Goal: Find specific page/section: Find specific page/section

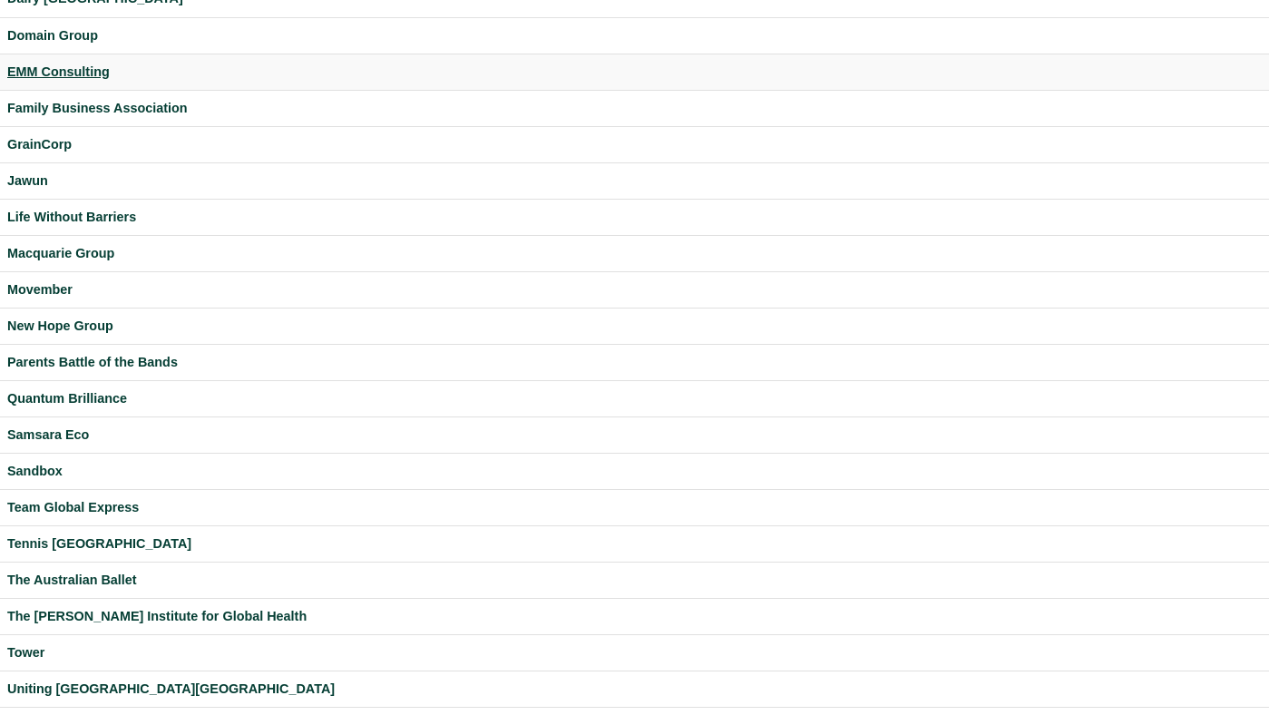
scroll to position [514, 0]
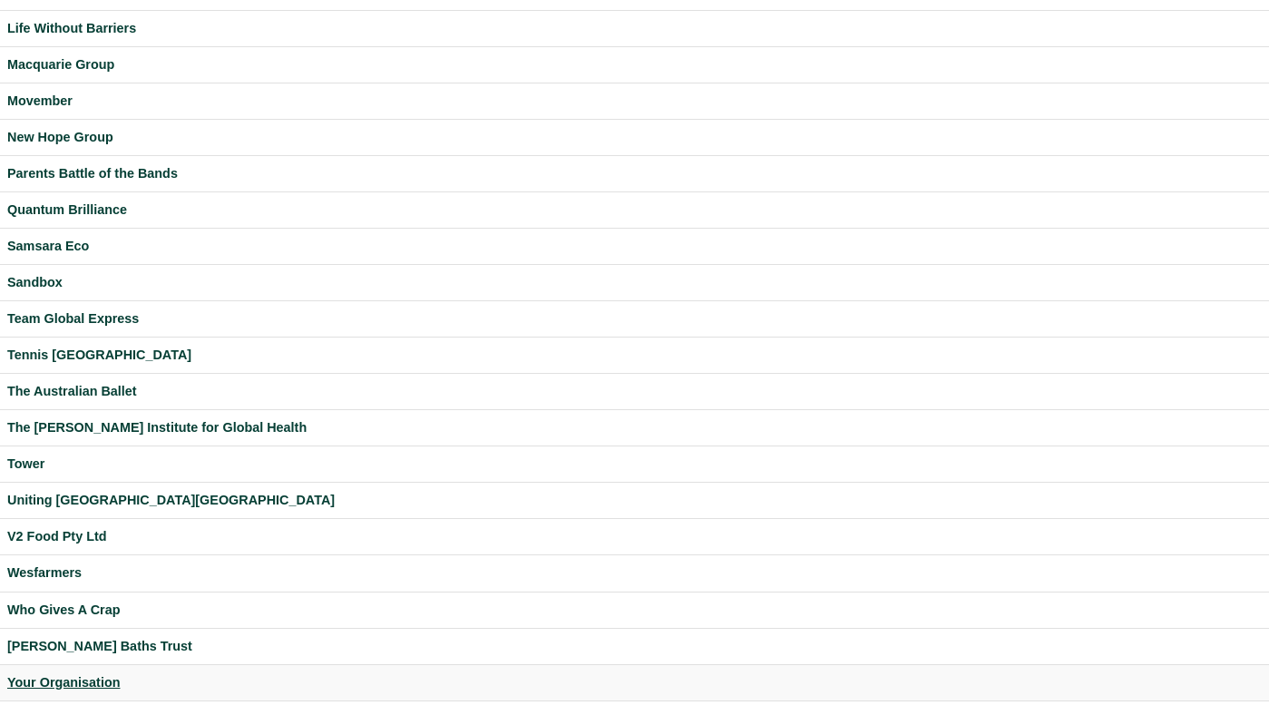
click at [68, 678] on div "Your Organisation" at bounding box center [634, 682] width 1254 height 21
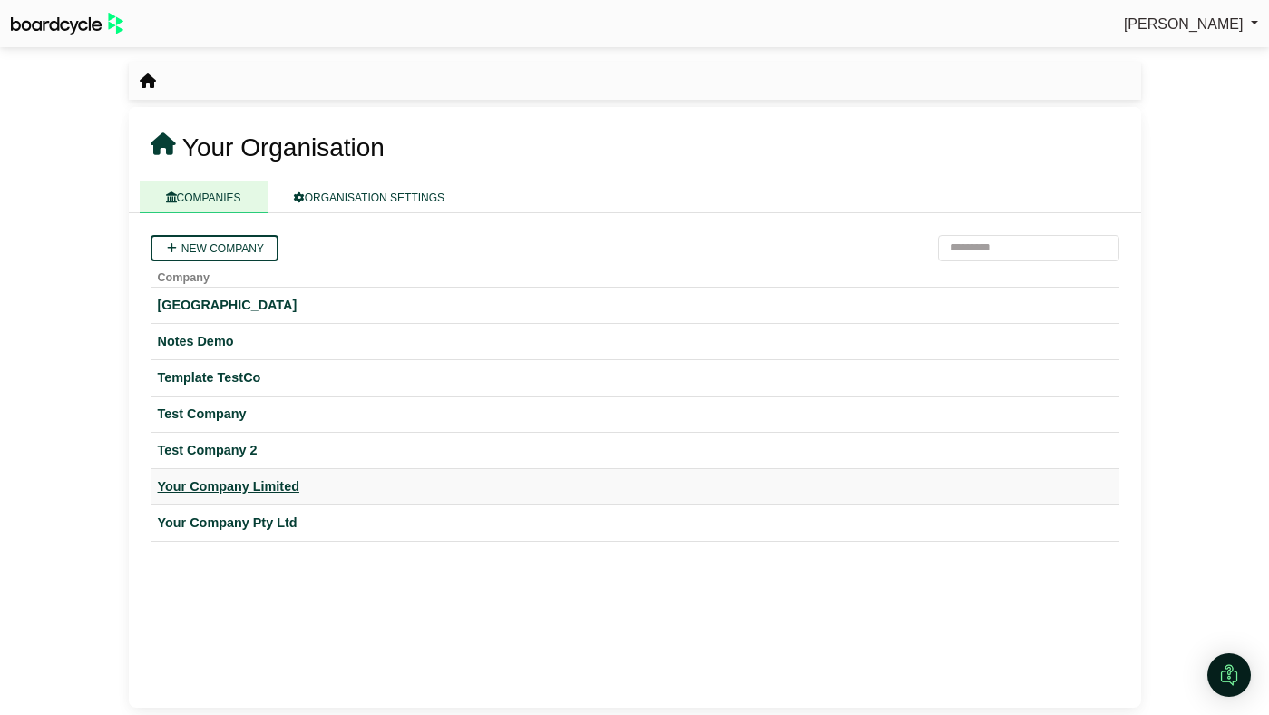
click at [180, 482] on div "Your Company Limited" at bounding box center [635, 486] width 954 height 21
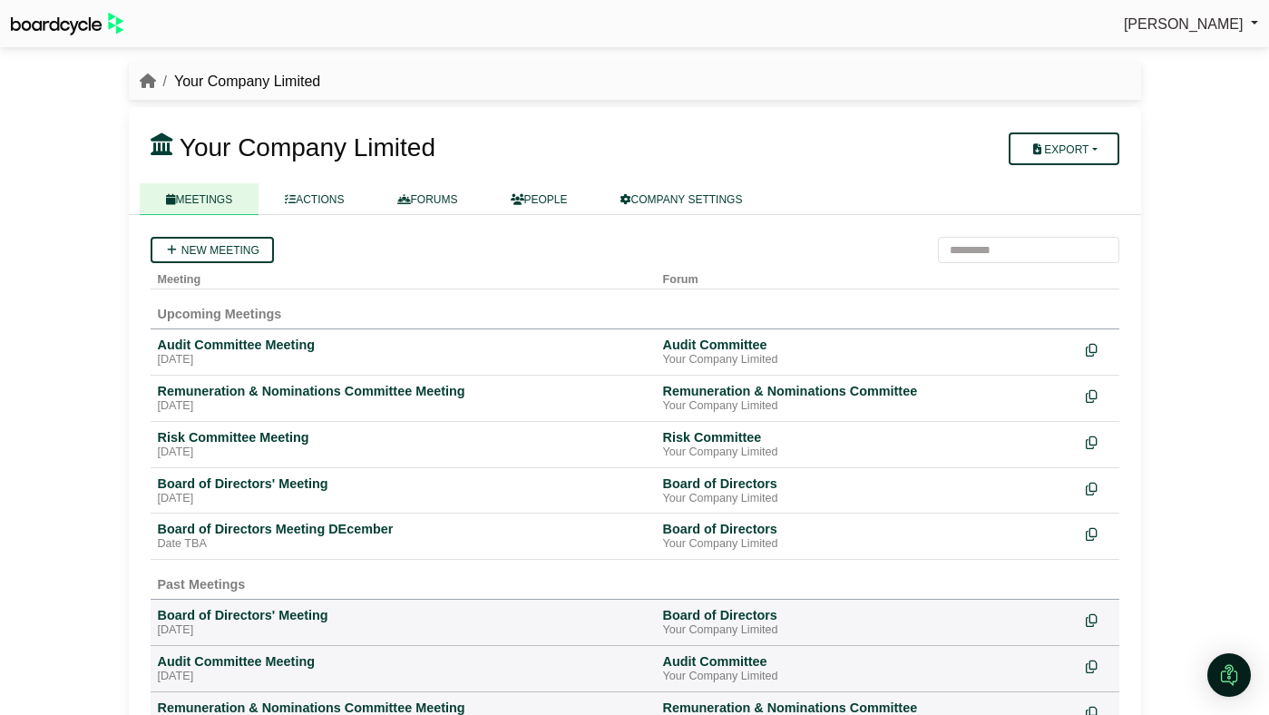
click at [317, 180] on div "Your Company Limited Export Company Actions MEETINGS ACTIONS FORUMS" at bounding box center [635, 161] width 1012 height 108
click at [312, 197] on link "ACTIONS" at bounding box center [315, 199] width 112 height 32
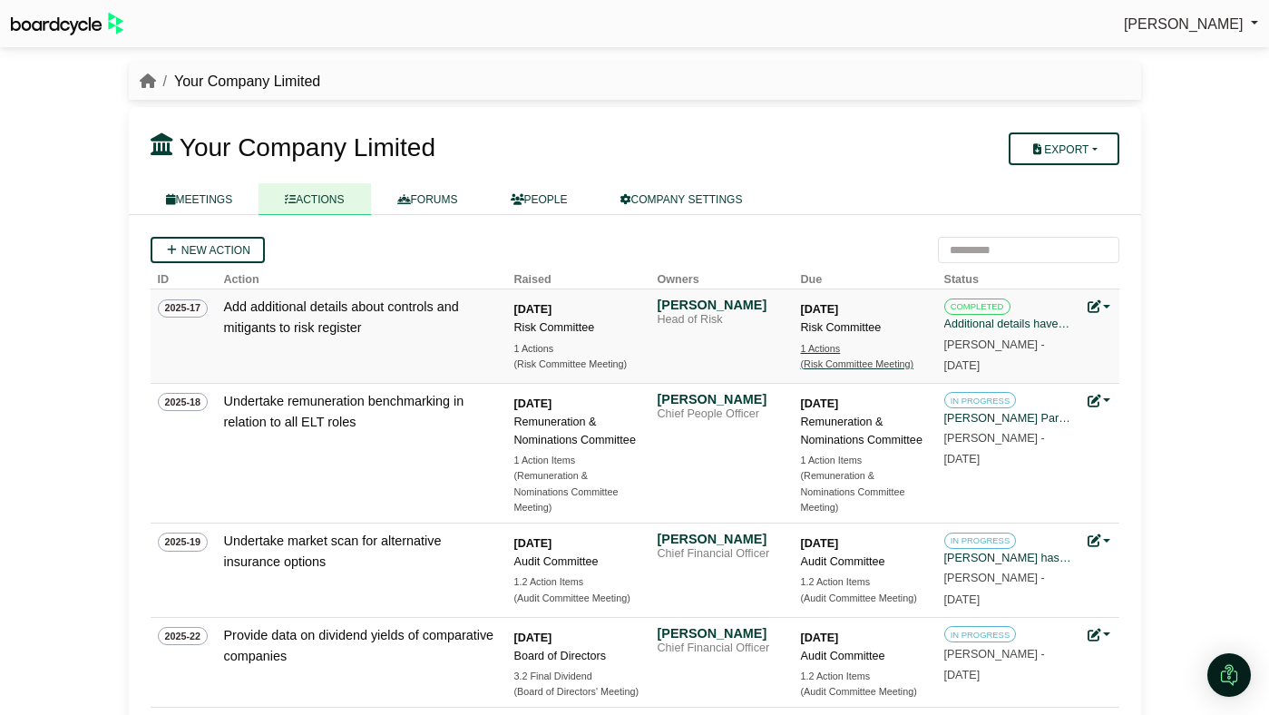
click at [833, 349] on div "1 Actions" at bounding box center [864, 348] width 127 height 15
click at [815, 486] on div "(Remuneration & Nominations Committee Meeting)" at bounding box center [864, 491] width 127 height 47
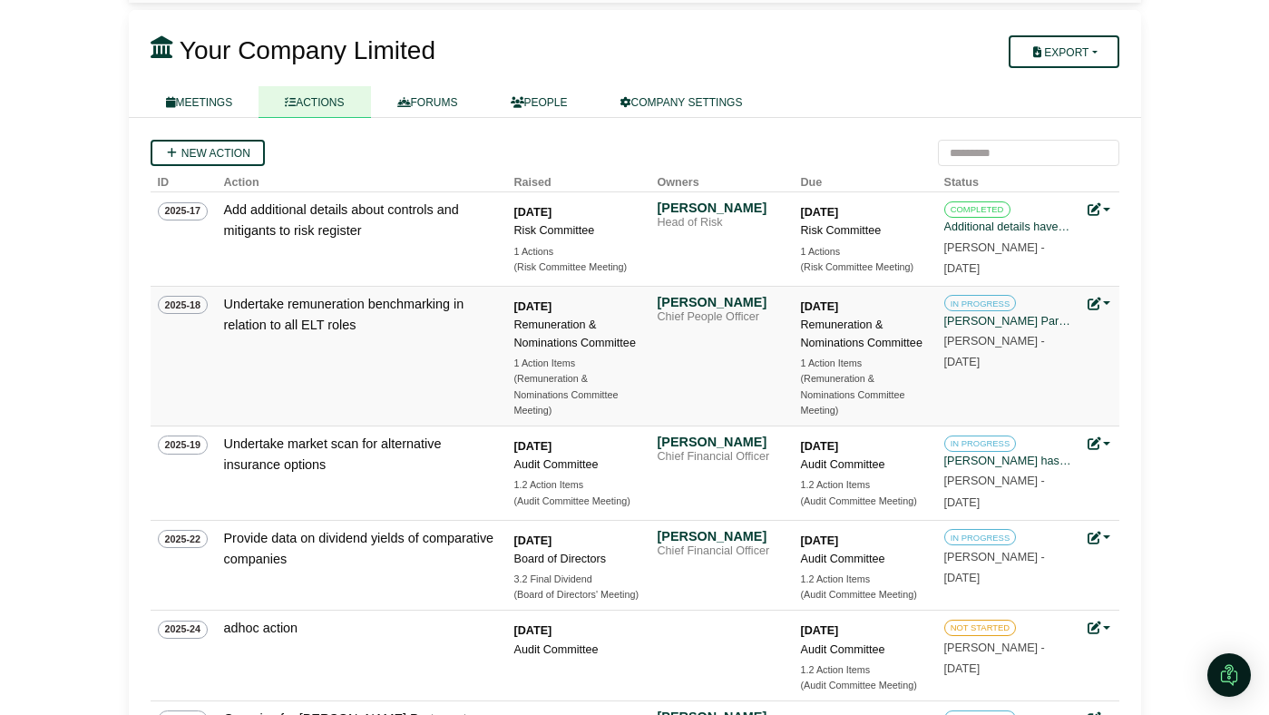
scroll to position [159, 0]
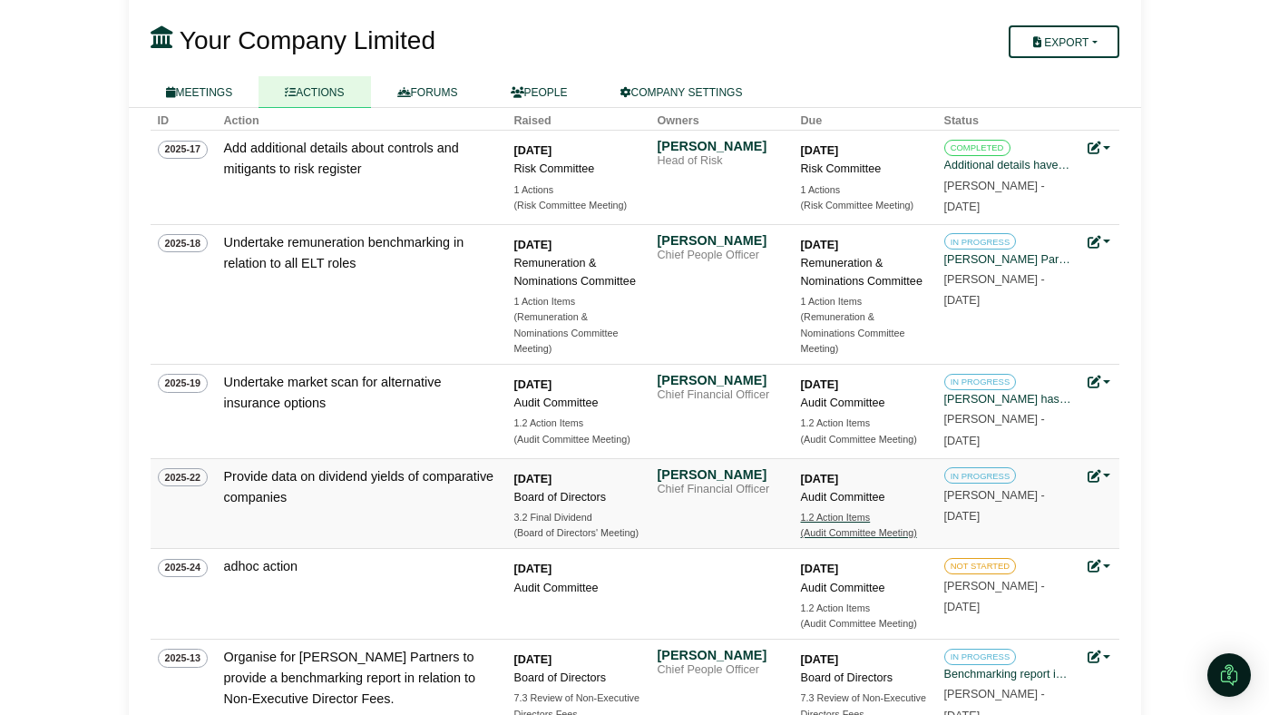
click at [825, 530] on div "(Audit Committee Meeting)" at bounding box center [864, 532] width 127 height 15
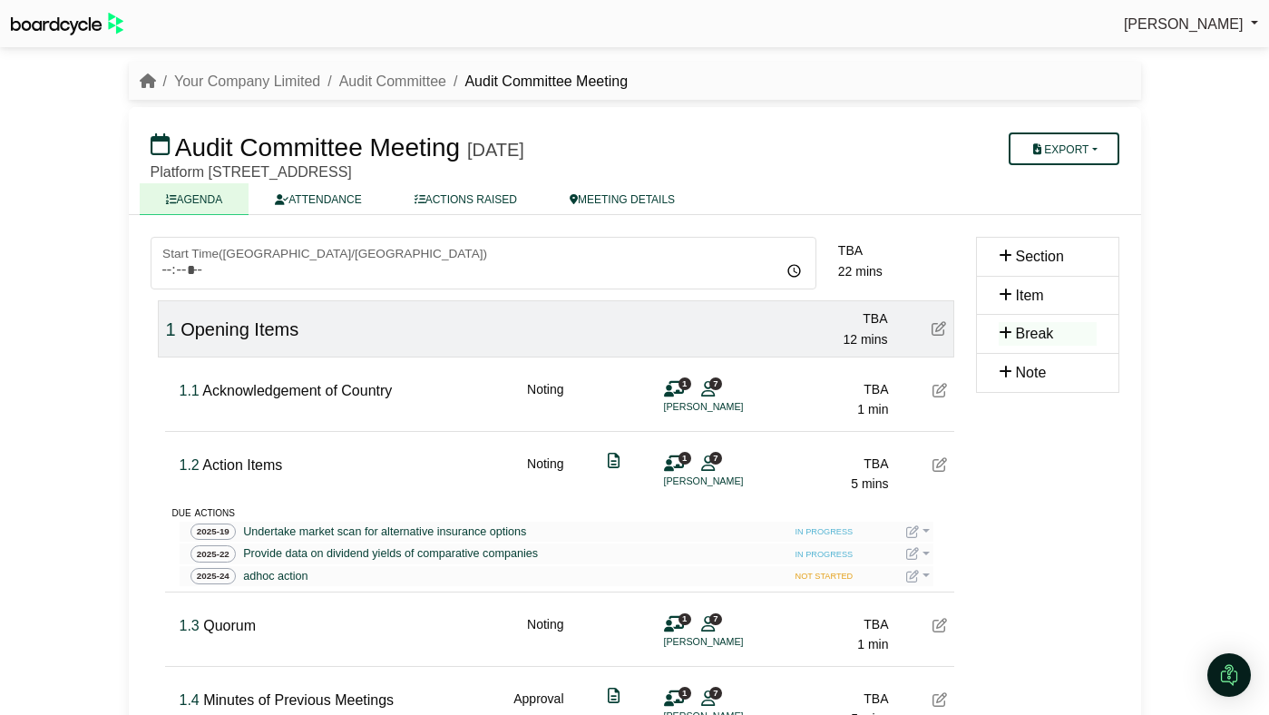
scroll to position [155, 0]
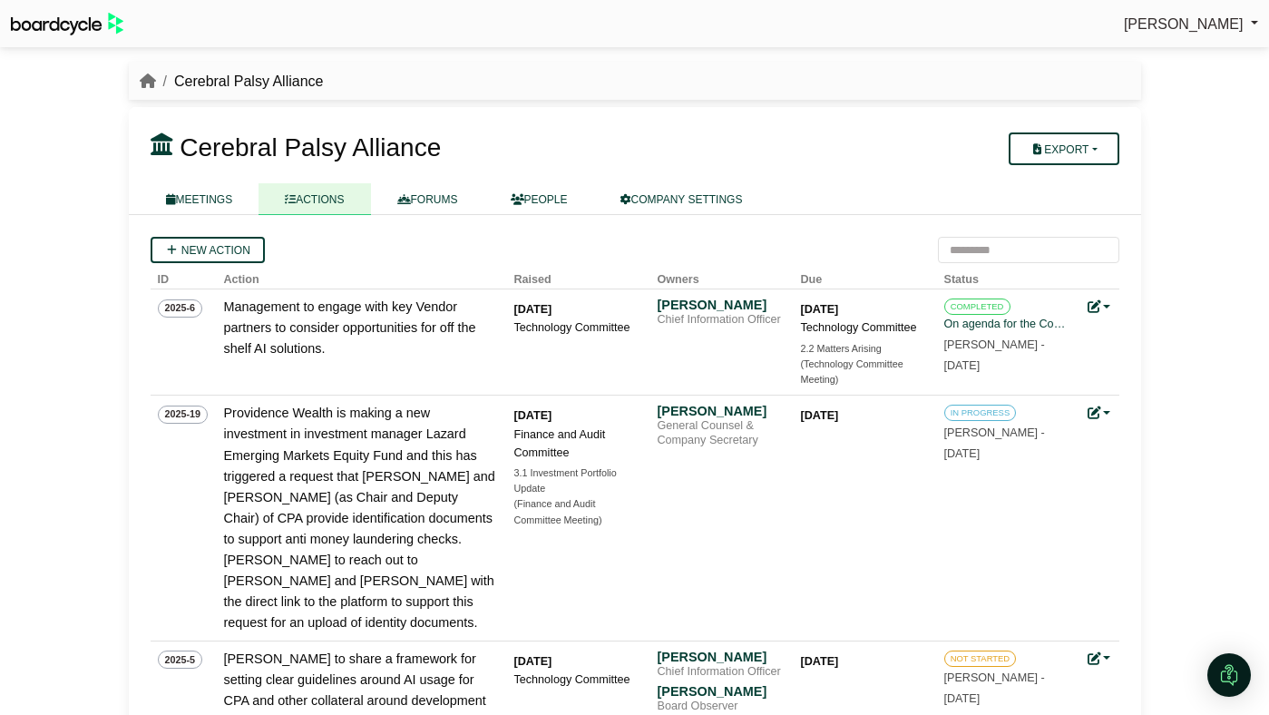
scroll to position [10, 0]
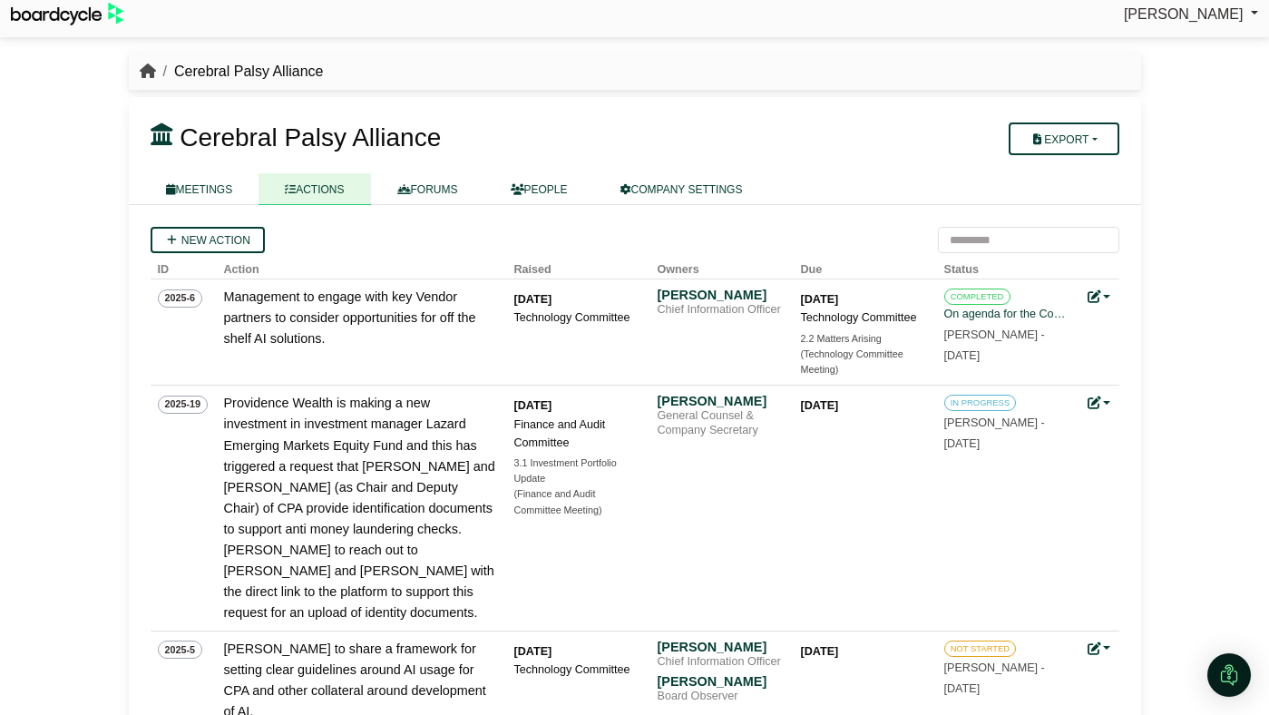
click at [149, 73] on icon "breadcrumb" at bounding box center [148, 70] width 16 height 15
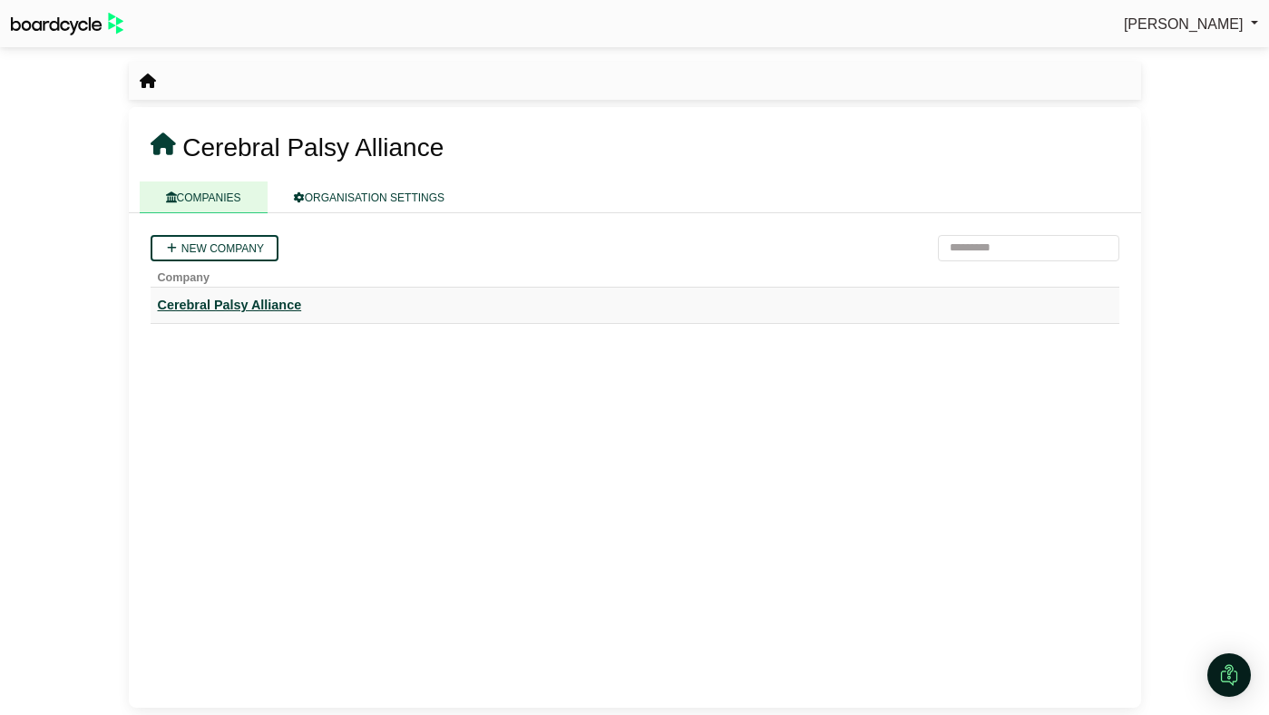
click at [200, 305] on div "Cerebral Palsy Alliance" at bounding box center [635, 305] width 954 height 21
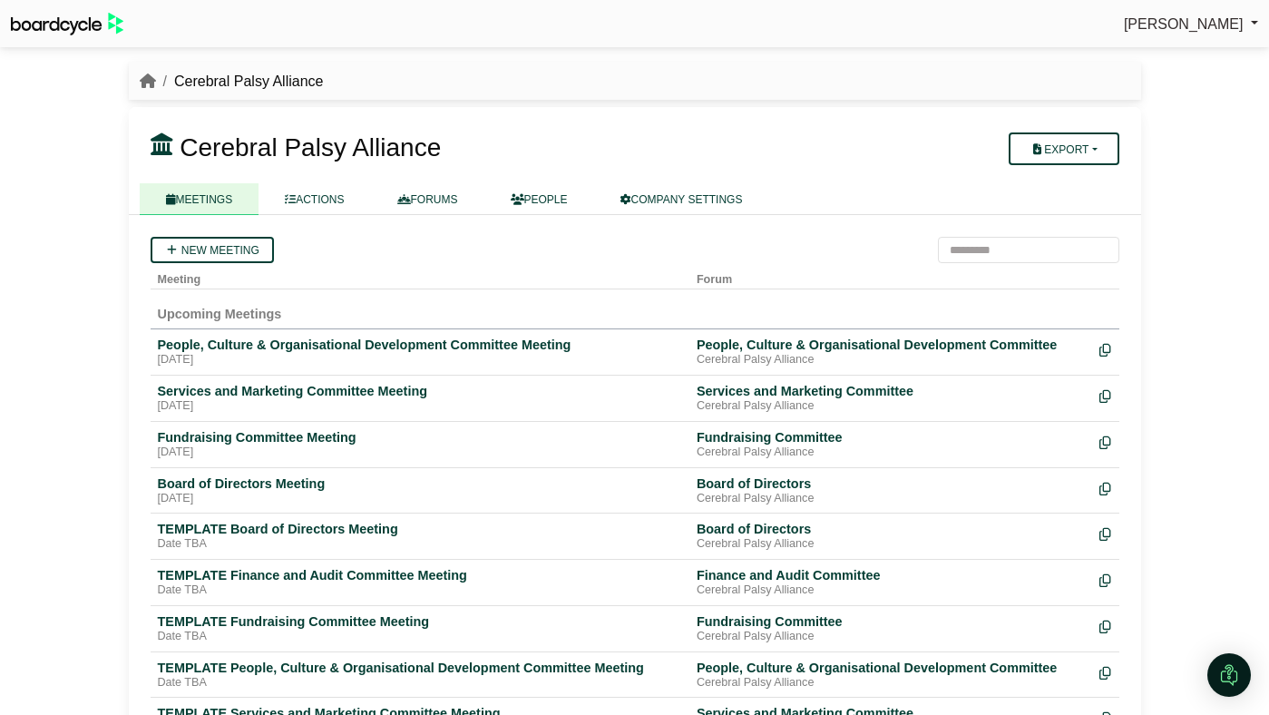
click at [144, 92] on li "breadcrumb" at bounding box center [148, 82] width 16 height 24
click at [146, 83] on icon "breadcrumb" at bounding box center [148, 80] width 16 height 15
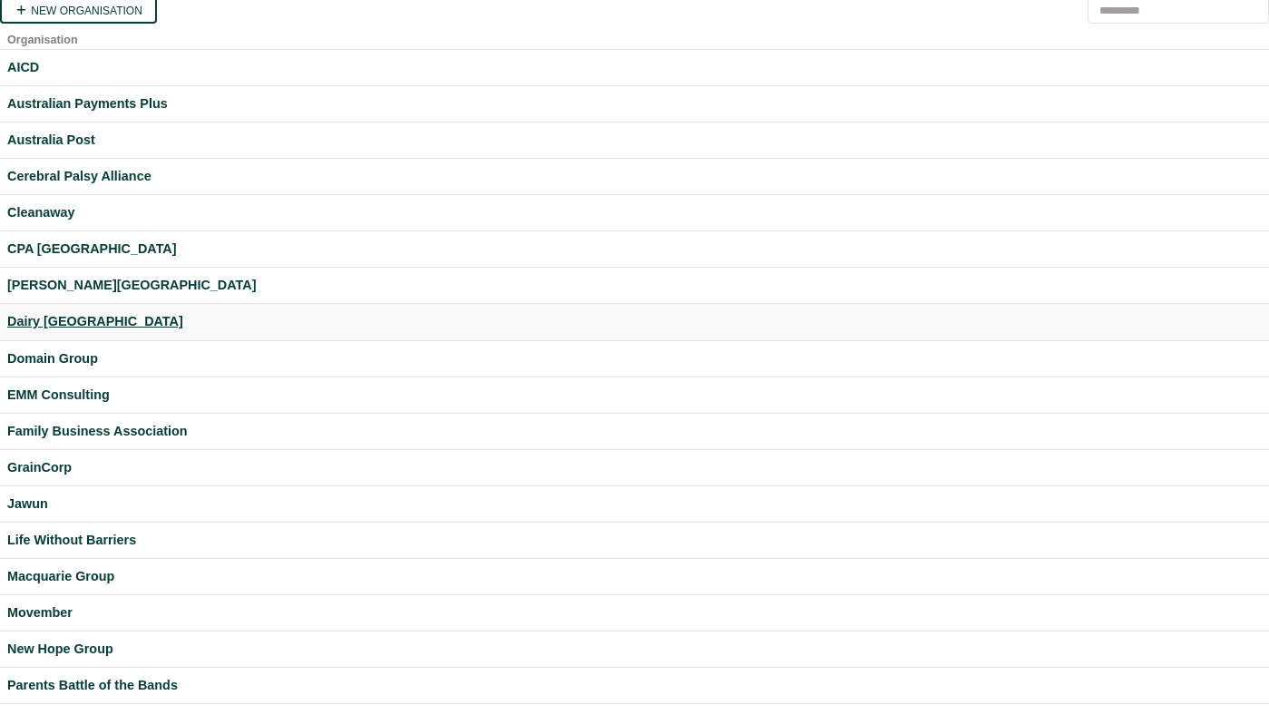
scroll to position [514, 0]
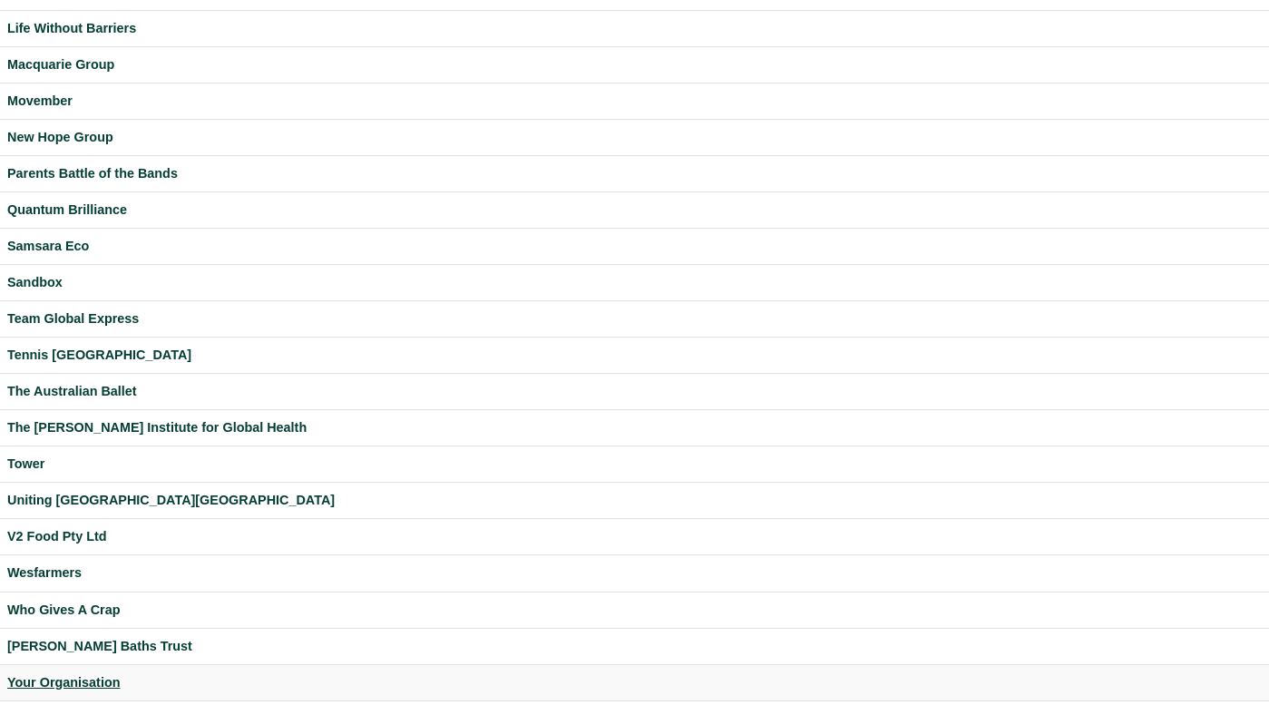
click at [51, 680] on div "Your Organisation" at bounding box center [634, 682] width 1254 height 21
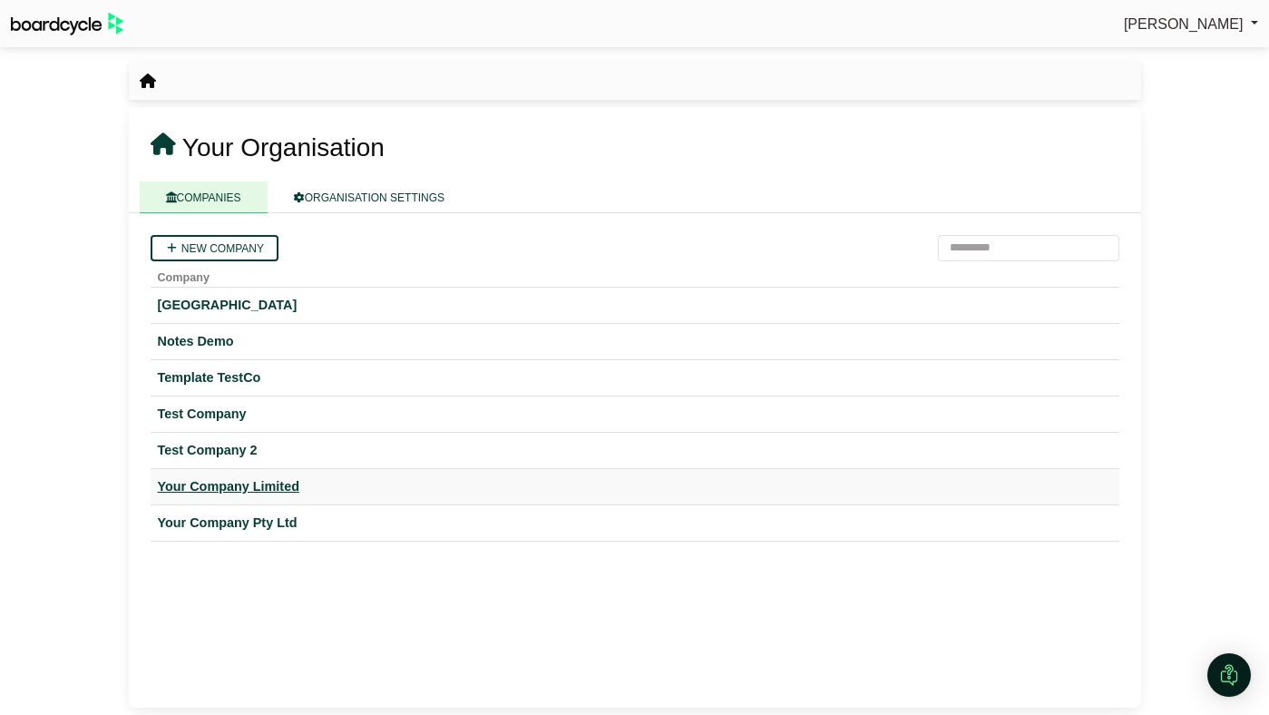
click at [199, 480] on div "Your Company Limited" at bounding box center [635, 486] width 954 height 21
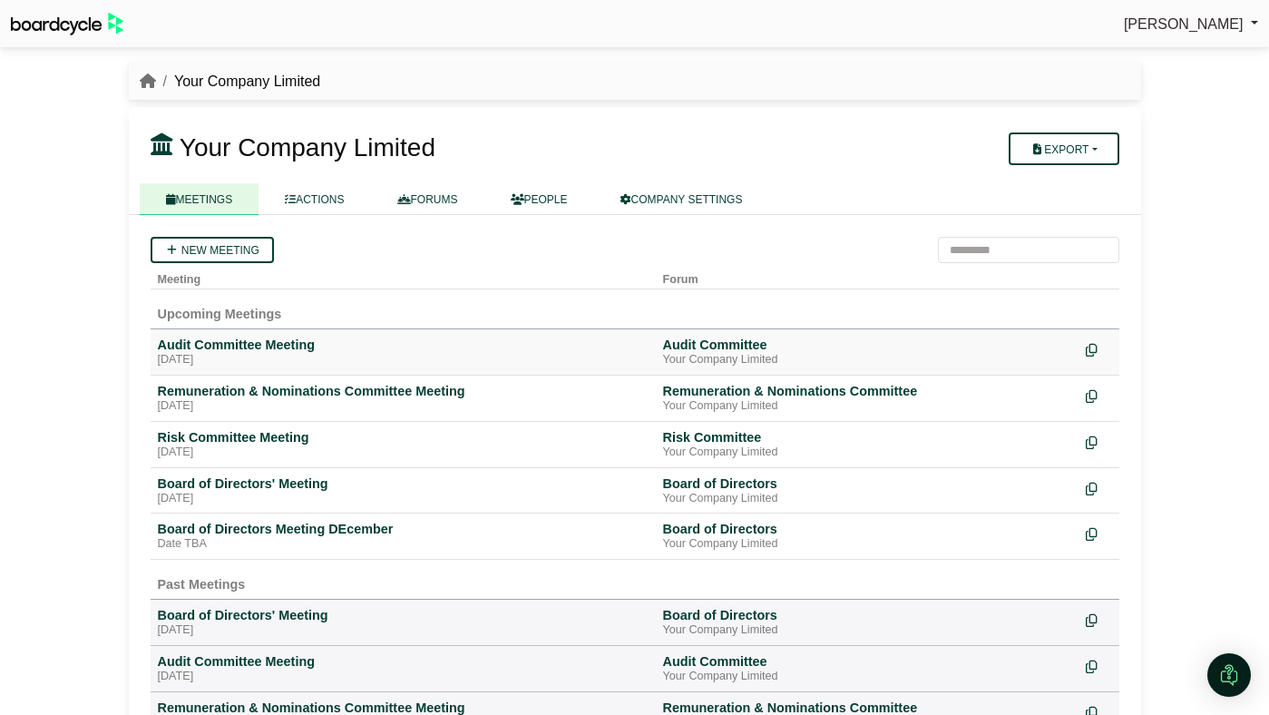
click at [210, 334] on td "Audit Committee Meeting Tuesday, 28 October 2025" at bounding box center [403, 352] width 505 height 46
click at [208, 344] on div "Audit Committee Meeting" at bounding box center [403, 345] width 491 height 16
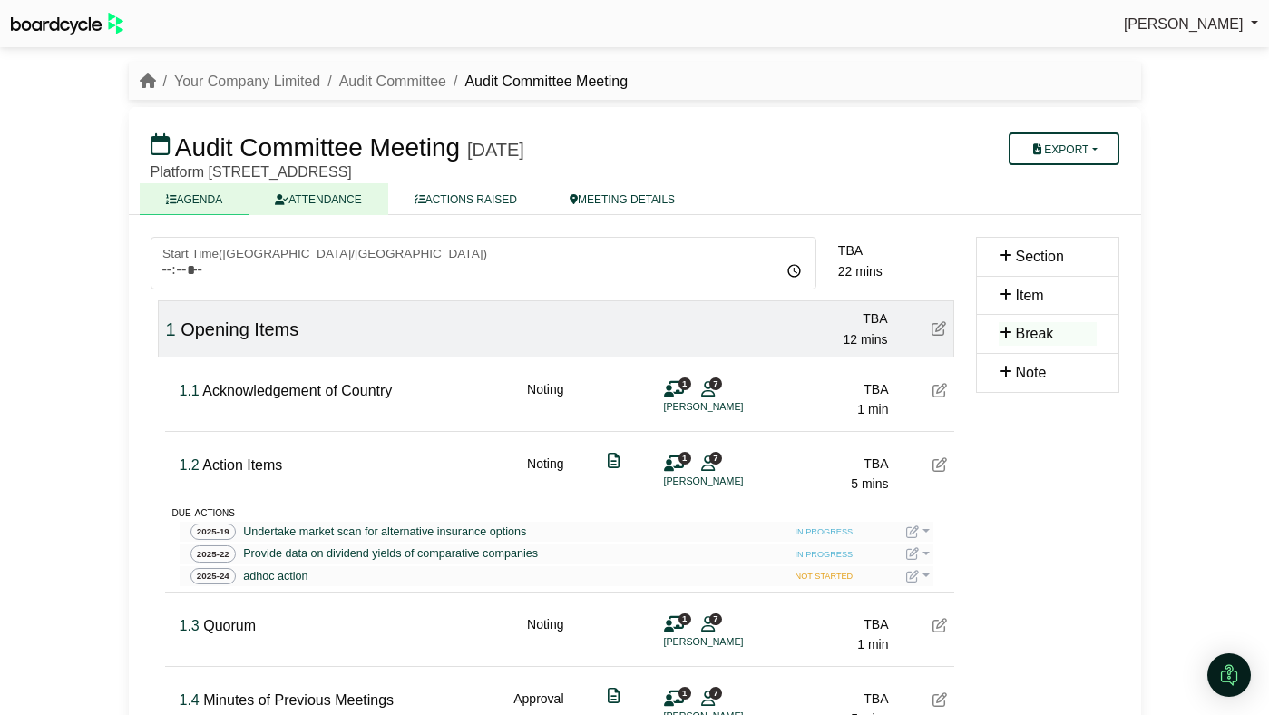
click at [327, 189] on link "ATTENDANCE" at bounding box center [318, 199] width 139 height 32
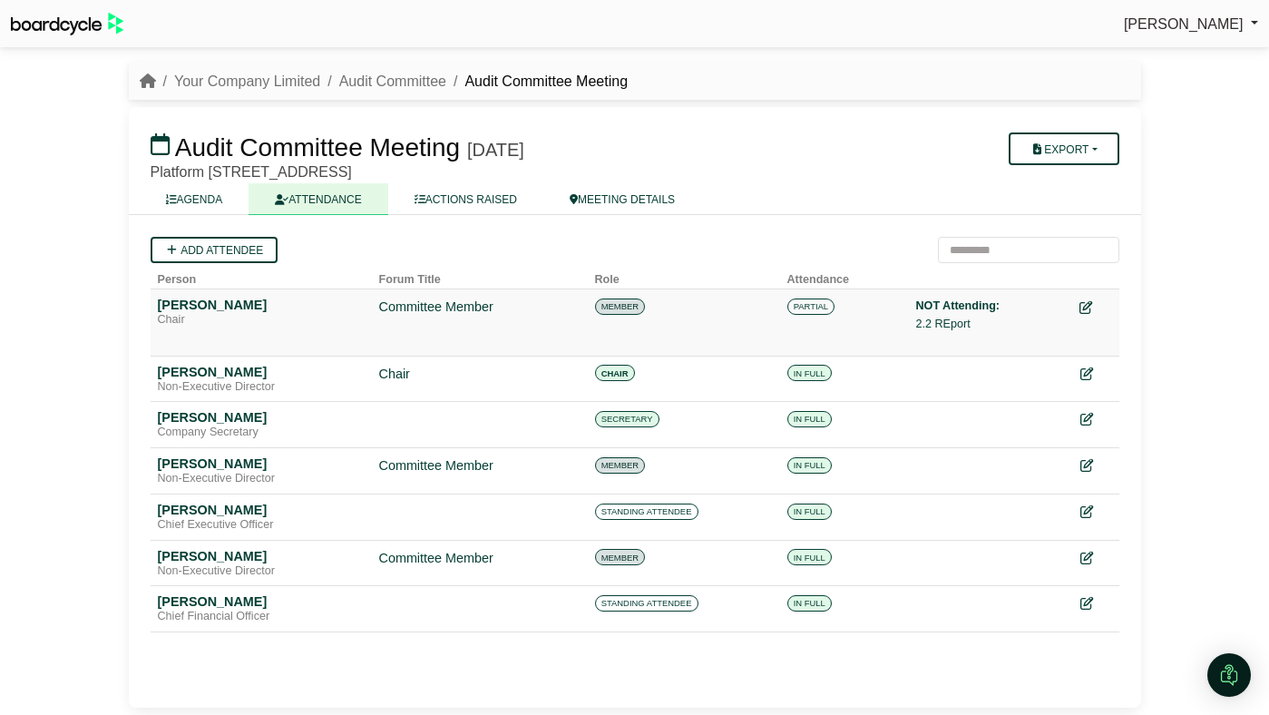
click at [1083, 305] on icon at bounding box center [1085, 307] width 13 height 13
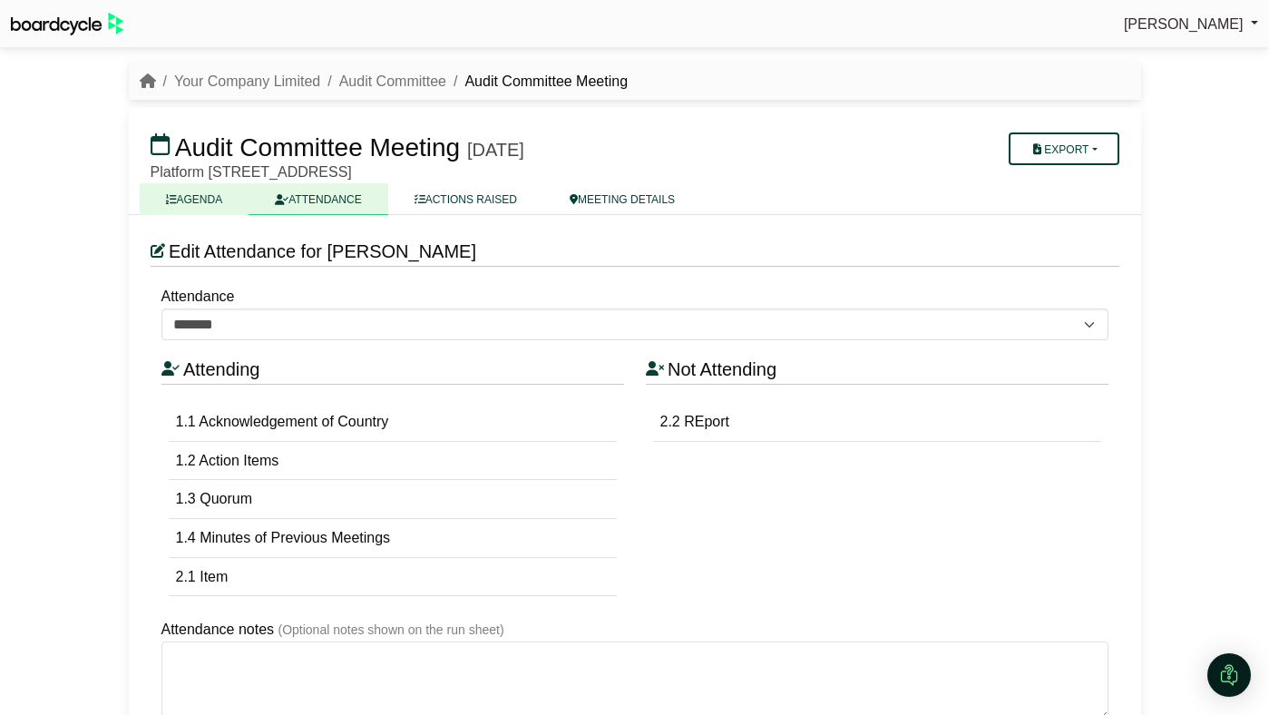
click at [215, 189] on link "AGENDA" at bounding box center [195, 199] width 110 height 32
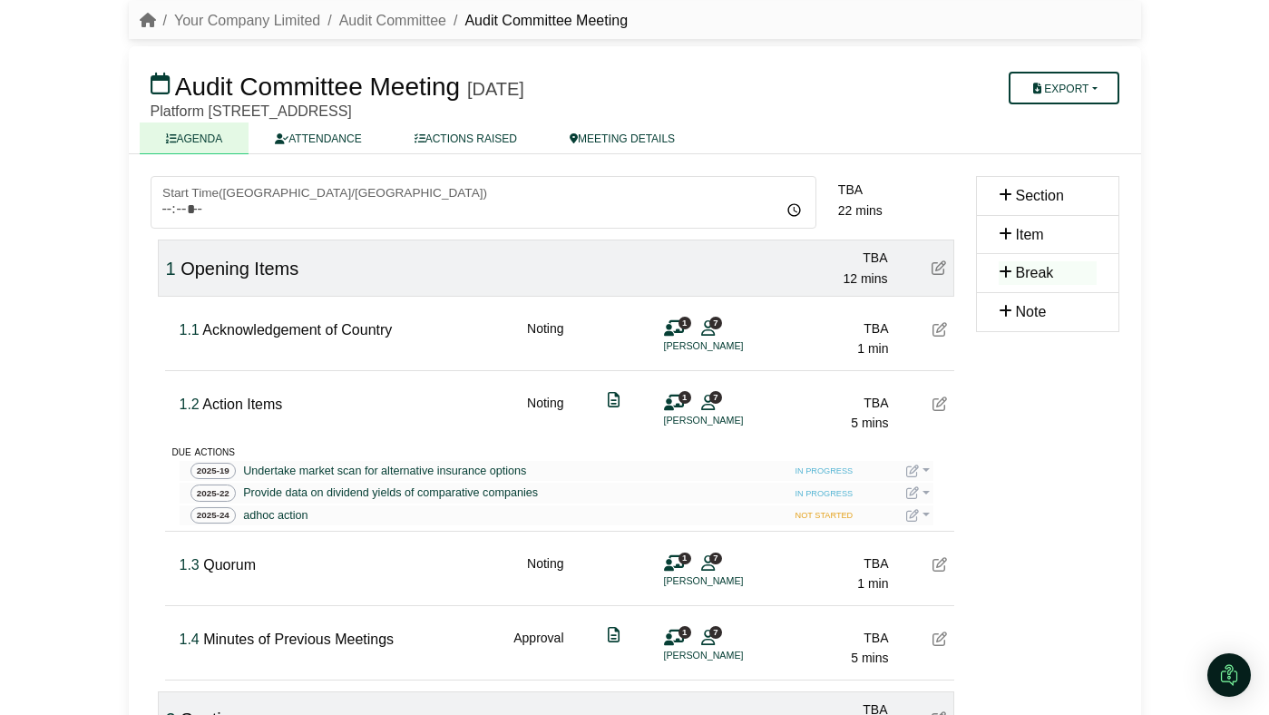
scroll to position [57, 0]
